Goal: Information Seeking & Learning: Check status

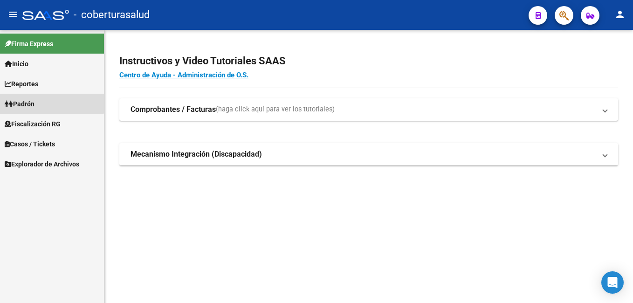
click at [33, 99] on span "Padrón" at bounding box center [20, 104] width 30 height 10
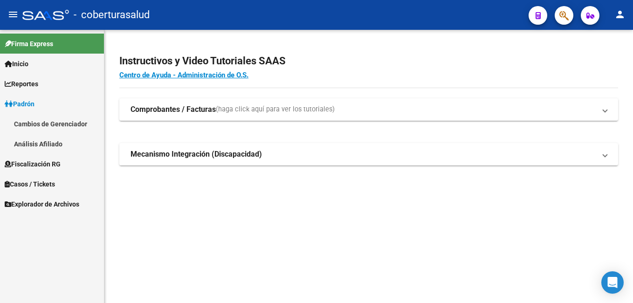
click at [37, 83] on span "Reportes" at bounding box center [22, 84] width 34 height 10
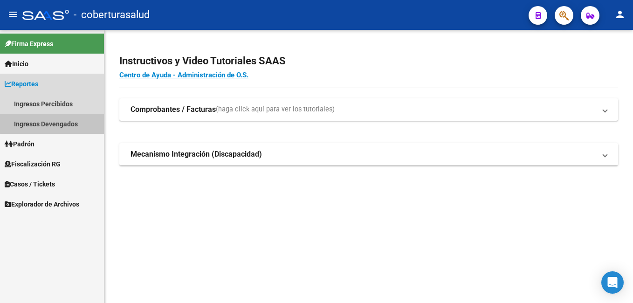
click at [55, 121] on link "Ingresos Devengados" at bounding box center [52, 124] width 104 height 20
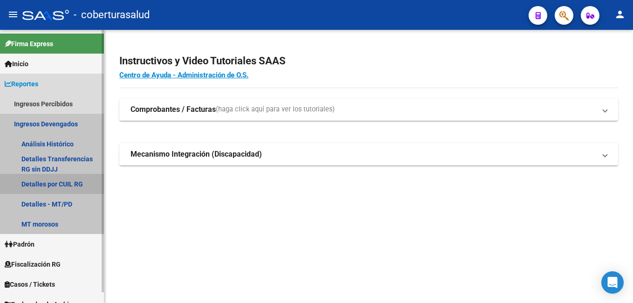
click at [49, 182] on link "Detalles por CUIL RG" at bounding box center [52, 184] width 104 height 20
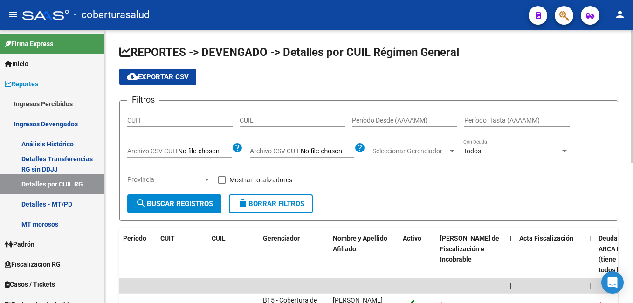
click at [266, 114] on div "CUIL" at bounding box center [291, 117] width 105 height 19
click at [264, 119] on input "CUIL" at bounding box center [291, 120] width 105 height 8
paste input "20-20786559-2"
click at [174, 204] on span "search Buscar Registros" at bounding box center [174, 203] width 77 height 8
drag, startPoint x: 287, startPoint y: 119, endPoint x: 239, endPoint y: 119, distance: 47.1
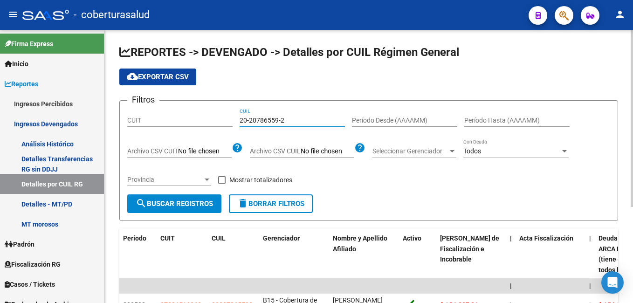
click at [239, 119] on input "20-20786559-2" at bounding box center [291, 120] width 105 height 8
paste input "36503534-3"
type input "20-36503534-3"
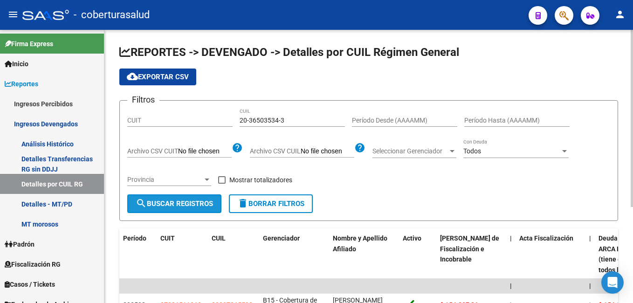
click at [195, 201] on span "search Buscar Registros" at bounding box center [174, 203] width 77 height 8
